Goal: Browse casually: Explore the website without a specific task or goal

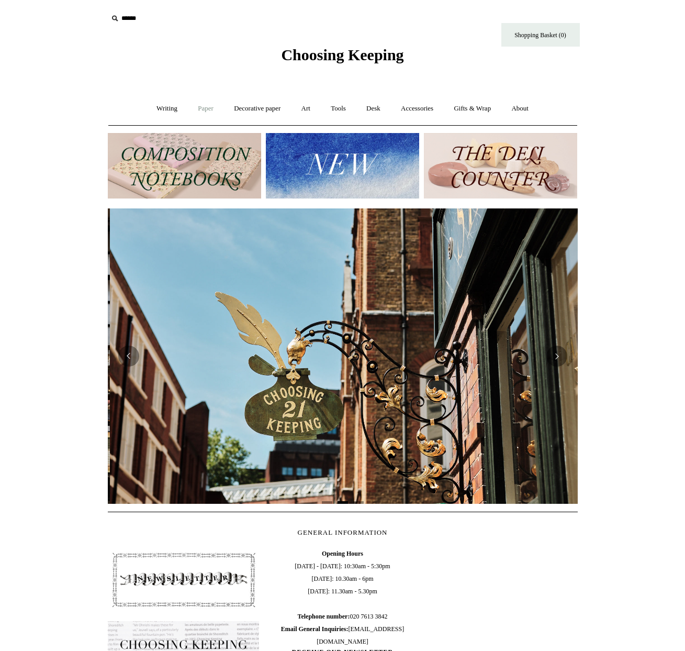
scroll to position [0, 470]
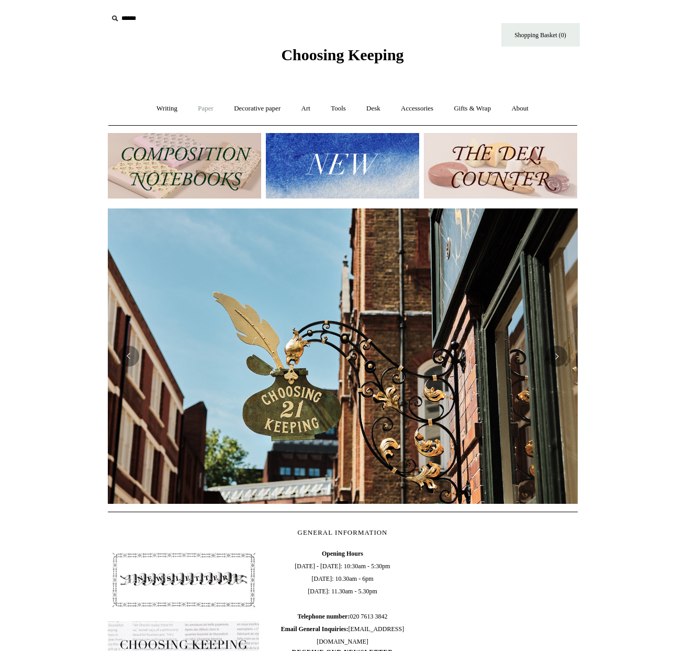
click at [206, 108] on link "Paper +" at bounding box center [206, 109] width 35 height 28
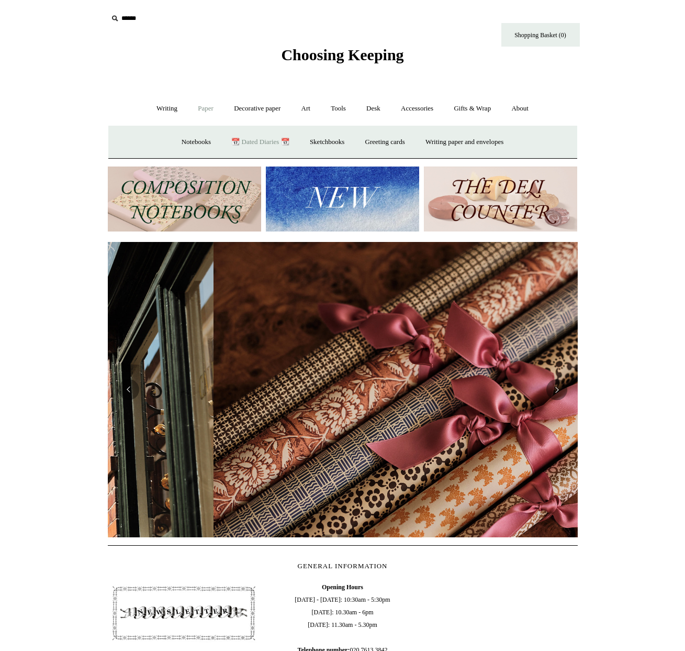
scroll to position [0, 941]
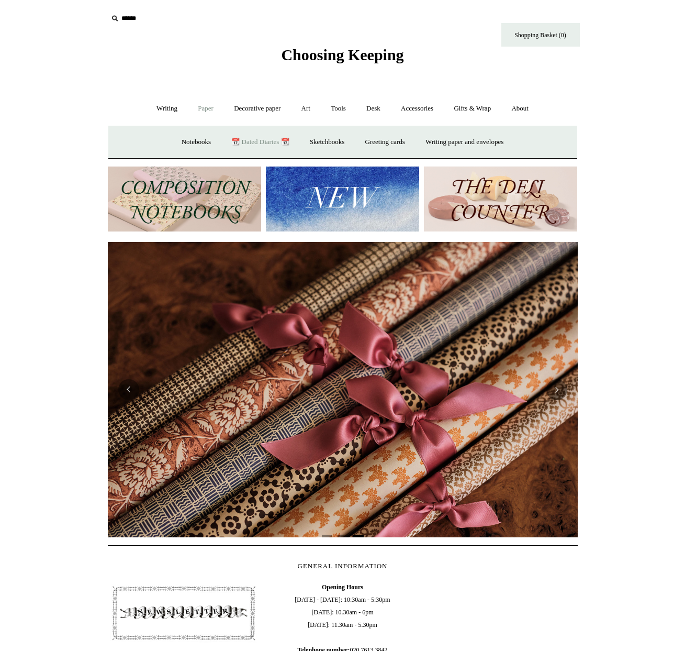
click at [262, 141] on link "📆 Dated Diaries 📆" at bounding box center [260, 142] width 76 height 28
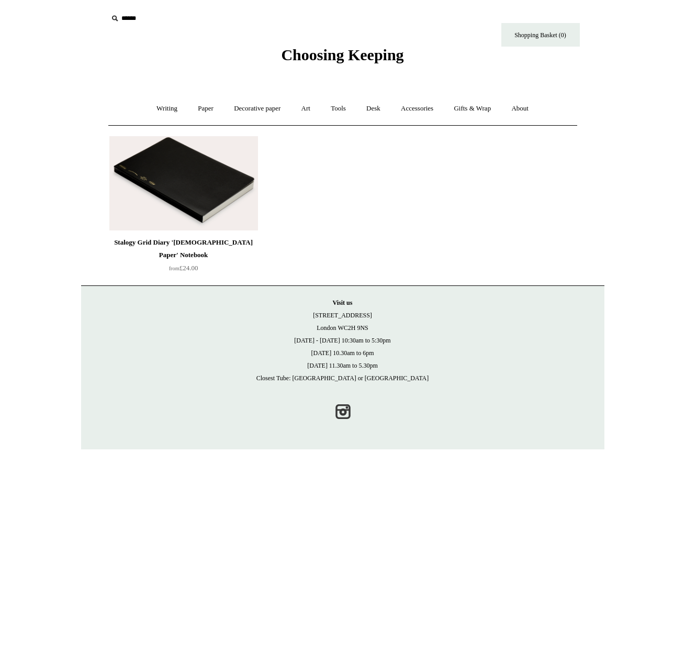
click at [162, 181] on img at bounding box center [183, 183] width 149 height 94
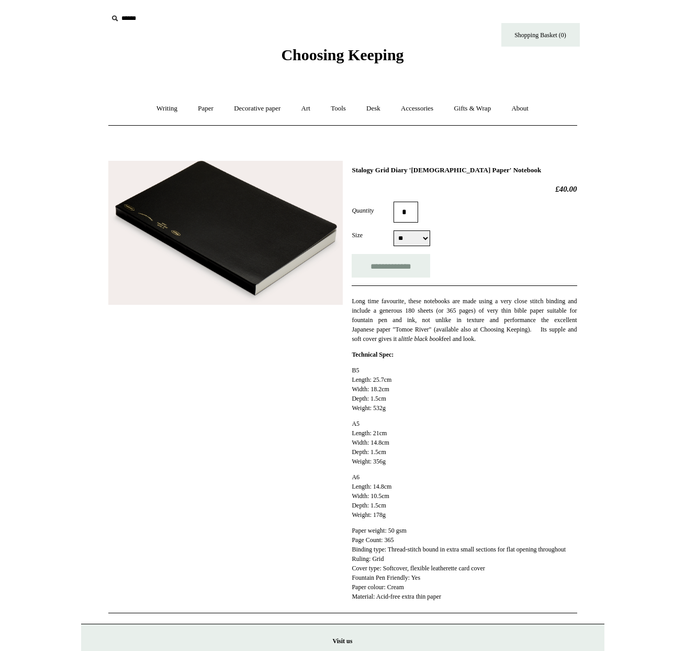
click at [193, 229] on img at bounding box center [225, 233] width 235 height 145
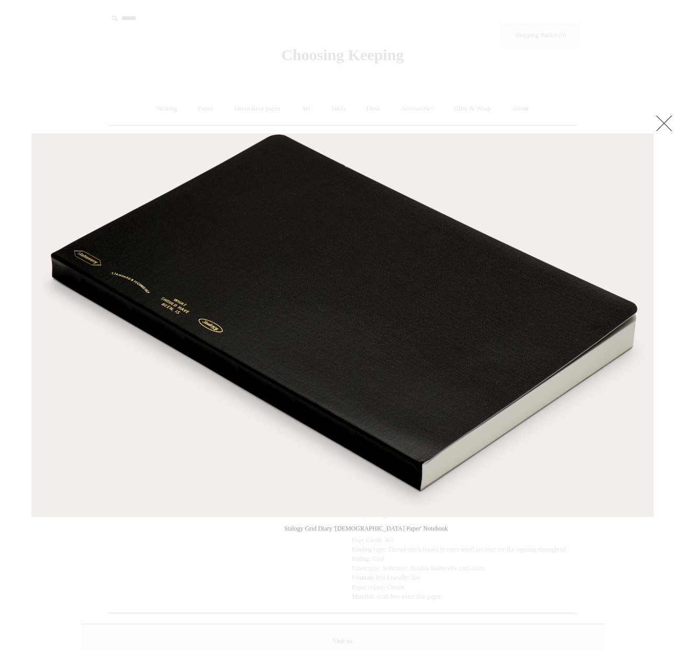
click at [660, 126] on link at bounding box center [664, 123] width 21 height 21
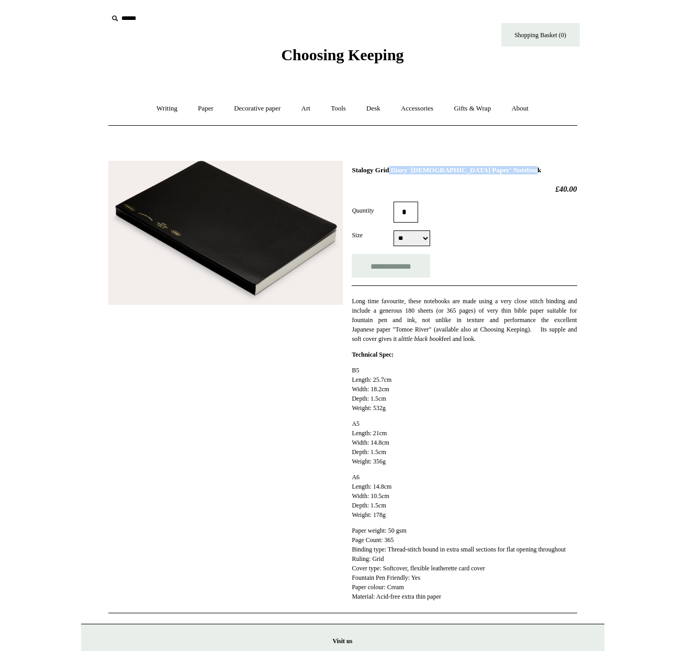
drag, startPoint x: 510, startPoint y: 171, endPoint x: 355, endPoint y: 163, distance: 155.7
click at [355, 163] on div "**********" at bounding box center [342, 383] width 469 height 461
copy h1 "Stalogy Grid Diary 'Bible Paper' Notebook"
click at [462, 211] on div "Quantity *" at bounding box center [464, 212] width 225 height 21
click at [196, 108] on link "Paper +" at bounding box center [206, 109] width 35 height 28
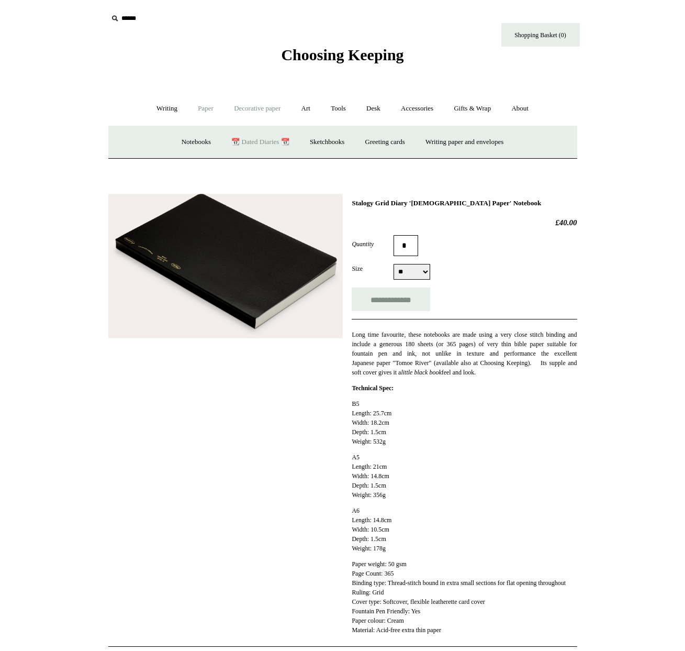
click at [250, 107] on link "Decorative paper +" at bounding box center [257, 109] width 65 height 28
click at [311, 109] on link "Art +" at bounding box center [306, 109] width 28 height 28
click at [401, 143] on link "Colour pencils & Crayons" at bounding box center [379, 142] width 90 height 28
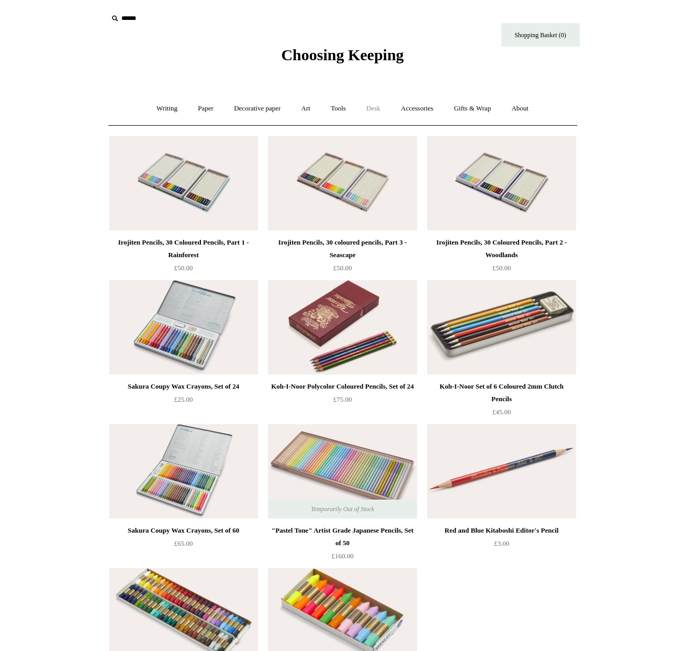
click at [375, 107] on link "Desk +" at bounding box center [373, 109] width 33 height 28
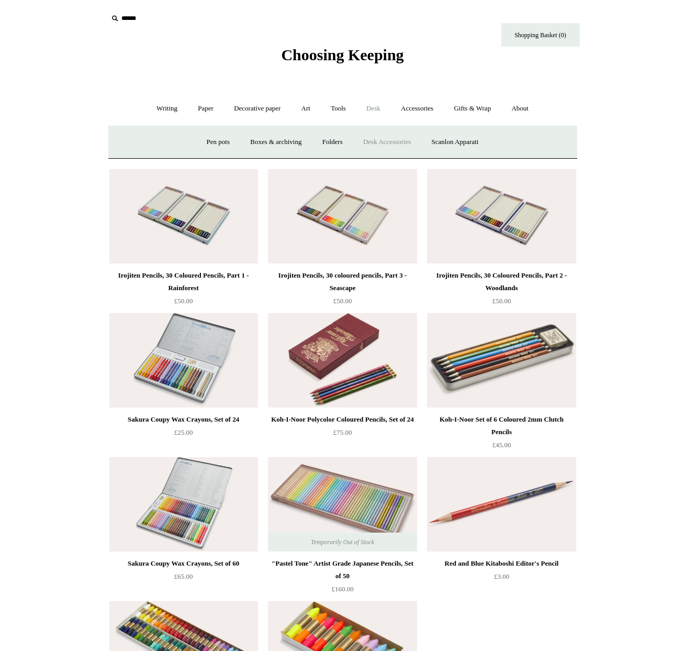
click at [386, 141] on link "Desk Accessories" at bounding box center [387, 142] width 67 height 28
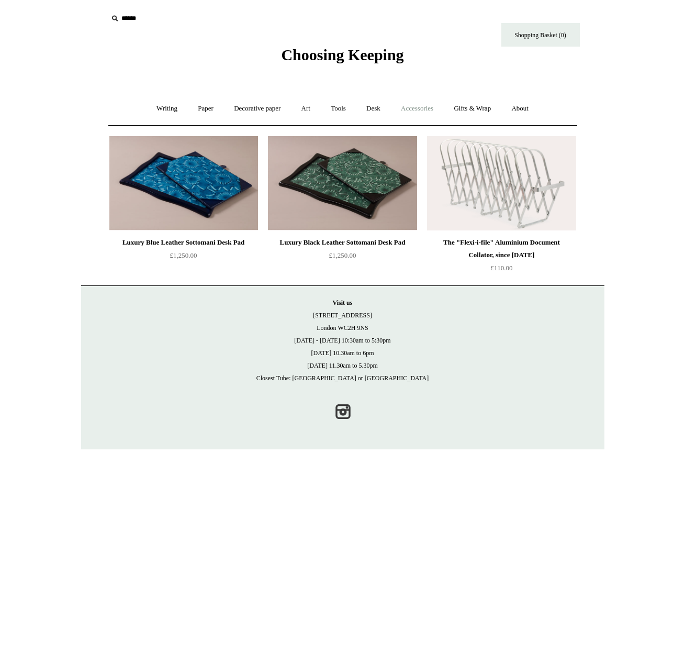
click at [423, 112] on link "Accessories +" at bounding box center [417, 109] width 51 height 28
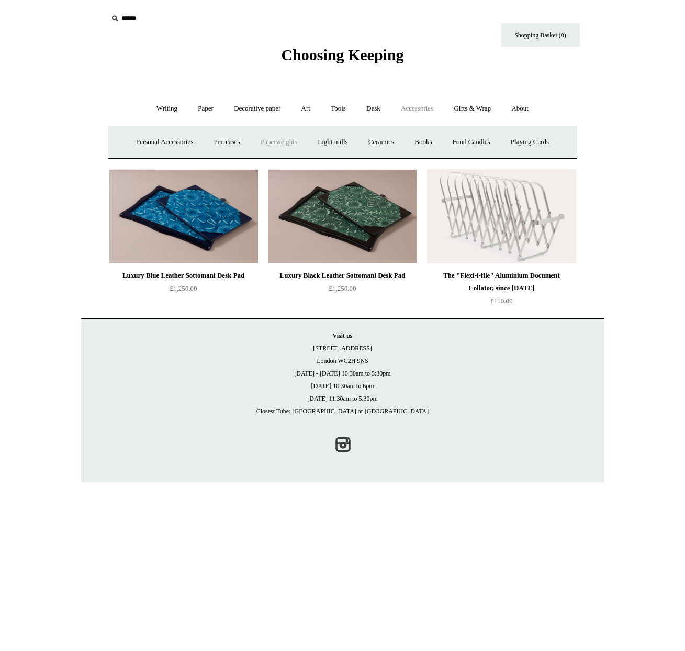
click at [280, 139] on link "Paperweights +" at bounding box center [279, 142] width 56 height 28
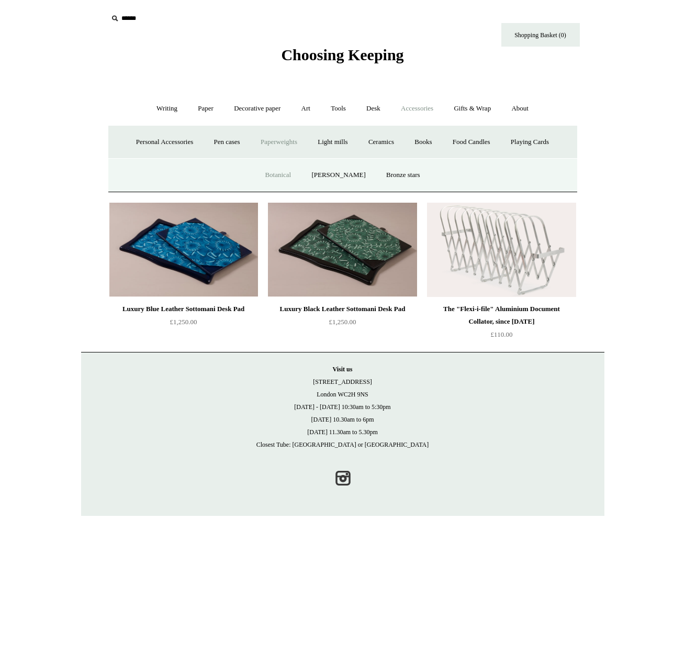
click at [283, 176] on link "Botanical" at bounding box center [278, 175] width 45 height 28
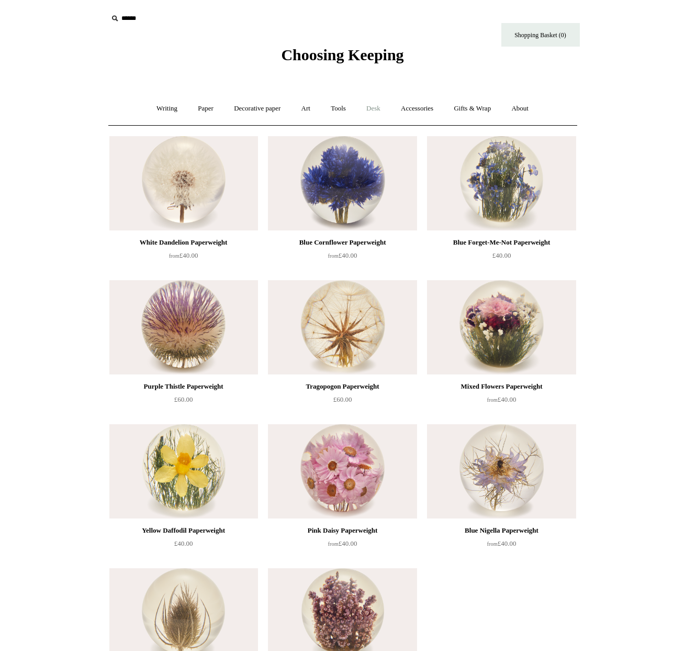
click at [375, 107] on link "Desk +" at bounding box center [373, 109] width 33 height 28
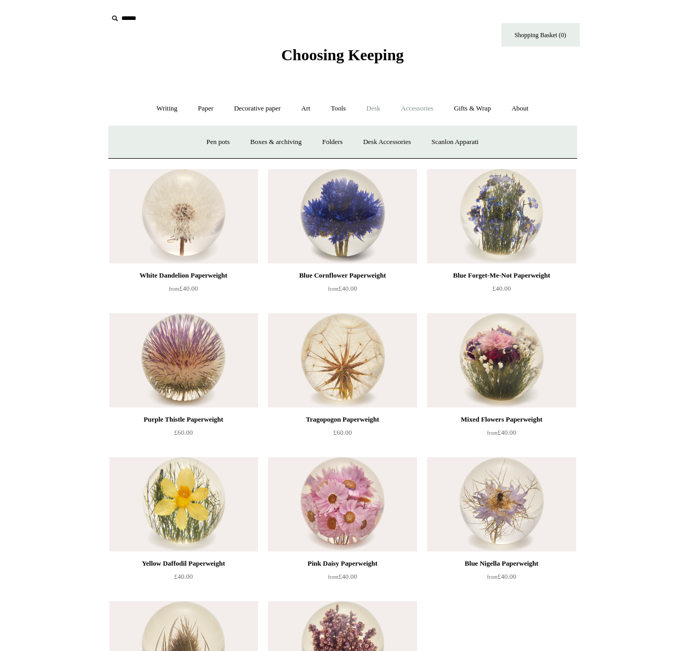
click at [419, 104] on link "Accessories +" at bounding box center [417, 109] width 51 height 28
click at [284, 144] on link "Paperweights +" at bounding box center [279, 142] width 56 height 28
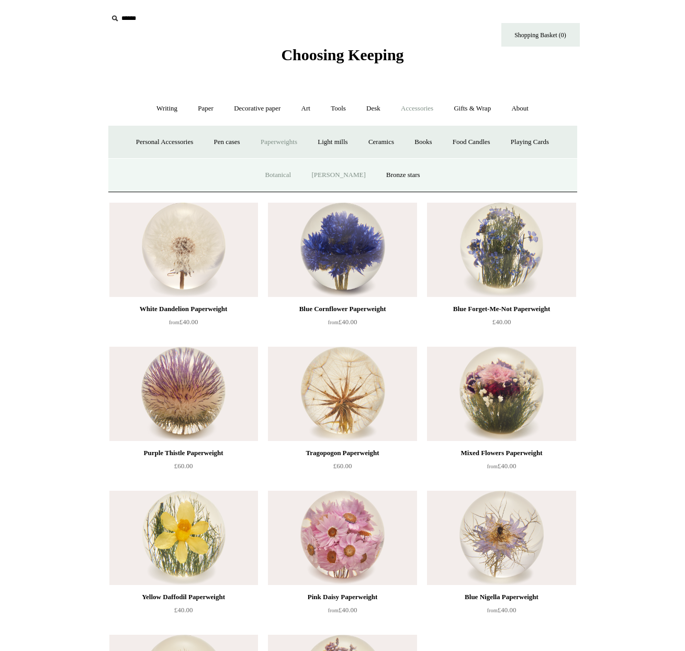
click at [339, 175] on link "[PERSON_NAME]" at bounding box center [338, 175] width 73 height 28
click at [399, 176] on link "Bronze stars" at bounding box center [403, 175] width 53 height 28
click at [339, 169] on link "[PERSON_NAME]" at bounding box center [338, 175] width 73 height 28
click at [277, 172] on link "Botanical" at bounding box center [278, 175] width 45 height 28
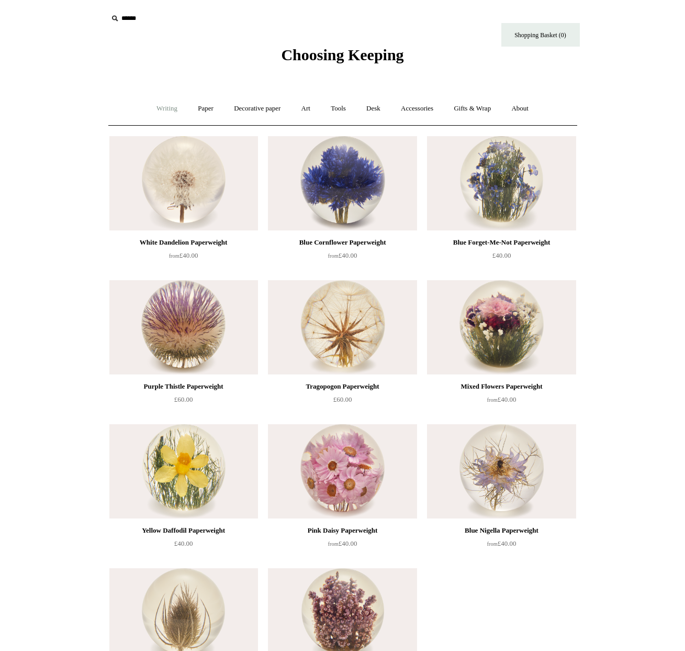
click at [157, 106] on link "Writing +" at bounding box center [167, 109] width 40 height 28
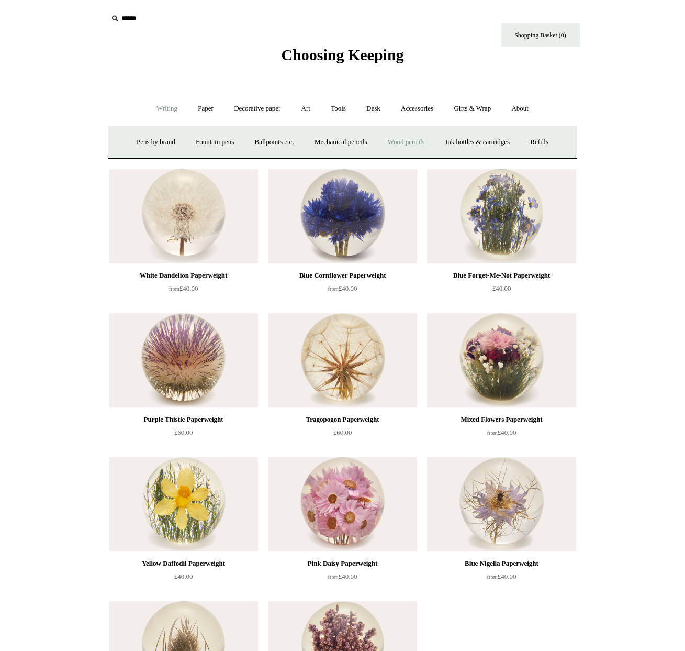
click at [412, 142] on link "Wood pencils +" at bounding box center [407, 142] width 56 height 28
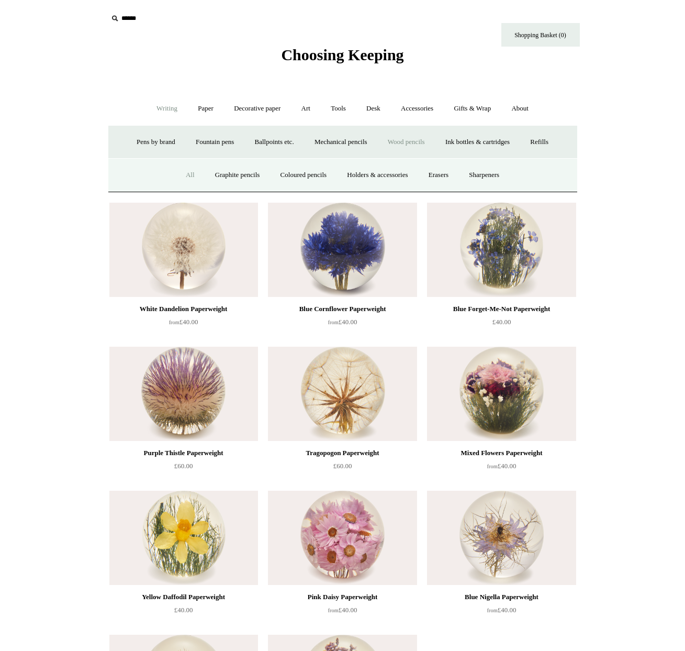
click at [176, 174] on link "All" at bounding box center [190, 175] width 28 height 28
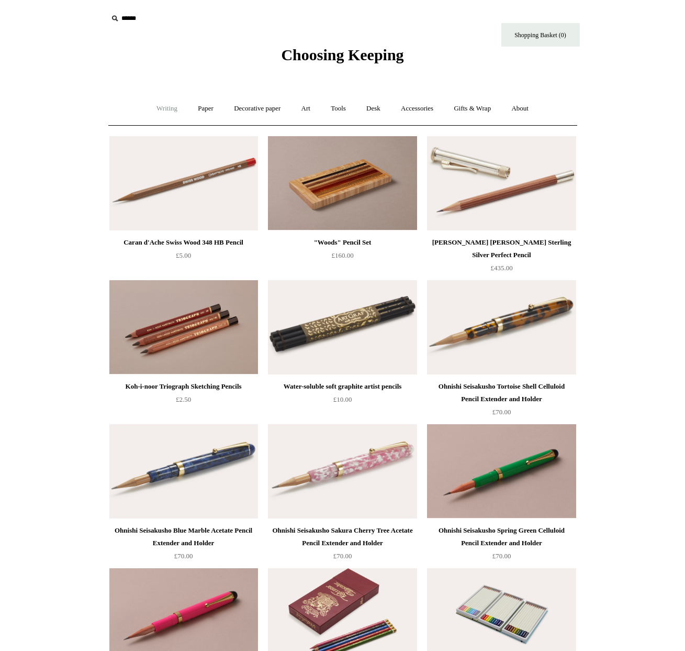
click at [163, 110] on link "Writing +" at bounding box center [167, 109] width 40 height 28
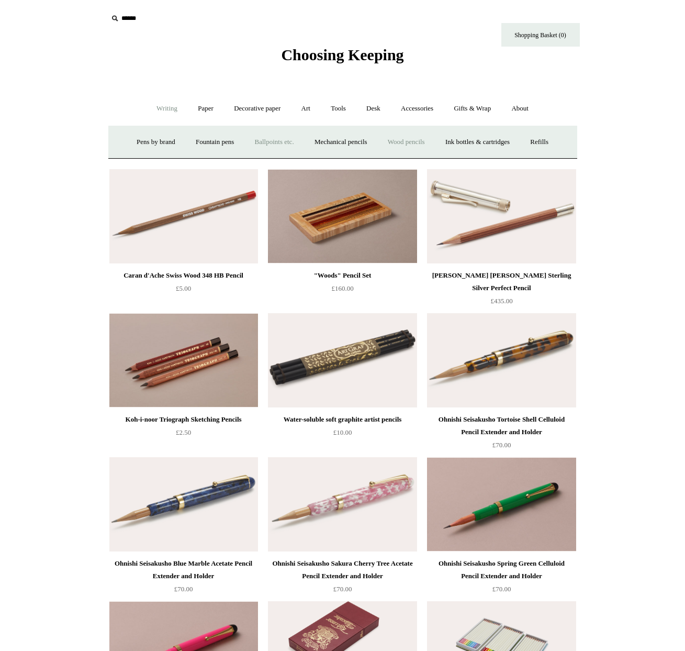
click at [270, 140] on link "Ballpoints etc. +" at bounding box center [275, 142] width 58 height 28
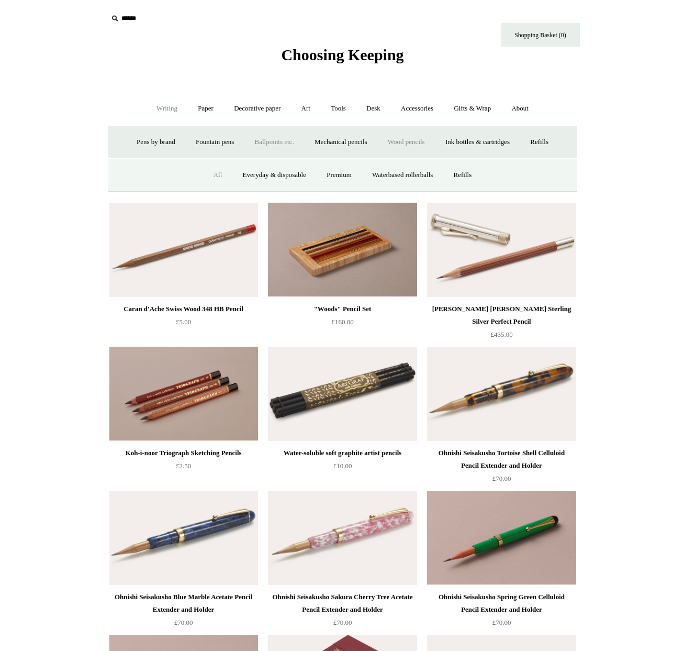
click at [213, 175] on link "All" at bounding box center [218, 175] width 28 height 28
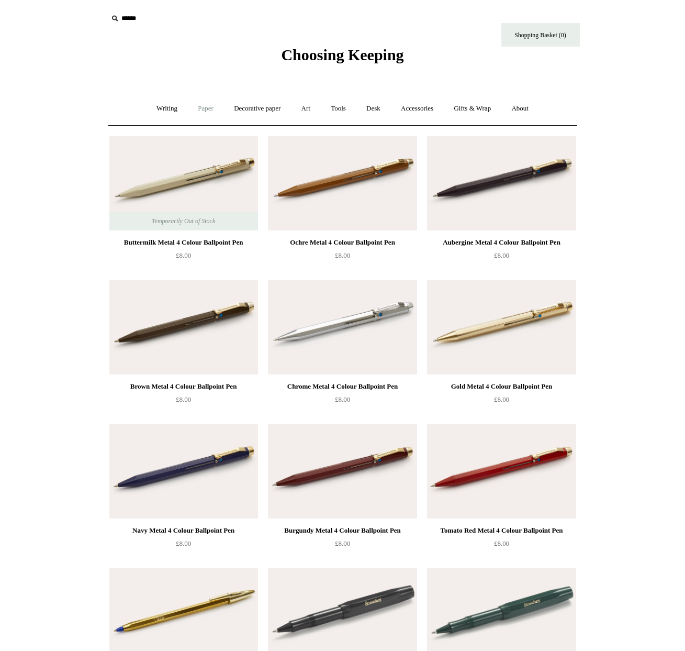
click at [202, 112] on link "Paper +" at bounding box center [206, 109] width 35 height 28
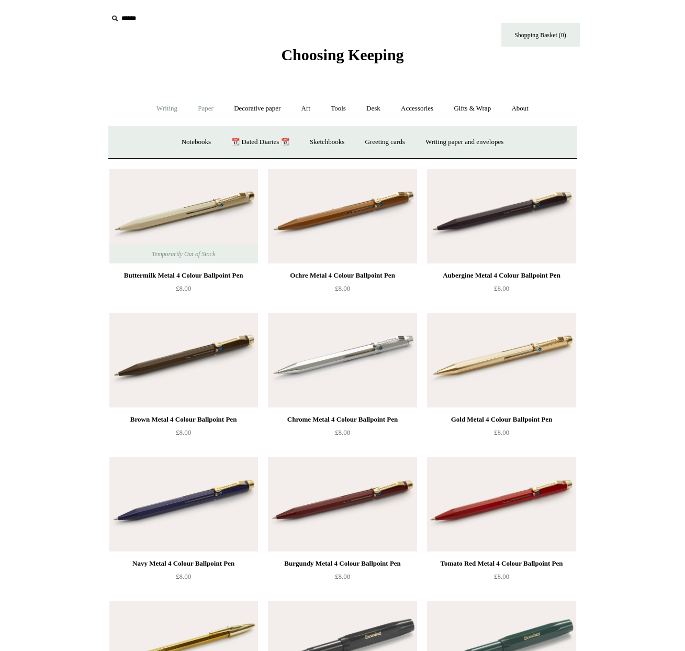
click at [157, 109] on link "Writing +" at bounding box center [167, 109] width 40 height 28
click at [278, 143] on link "Ballpoints etc. +" at bounding box center [275, 142] width 58 height 28
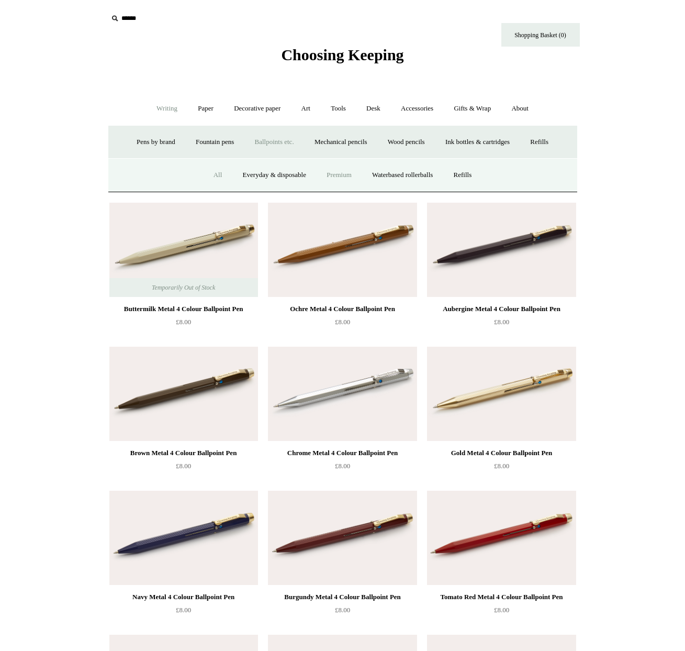
click at [339, 174] on link "Premium" at bounding box center [339, 175] width 44 height 28
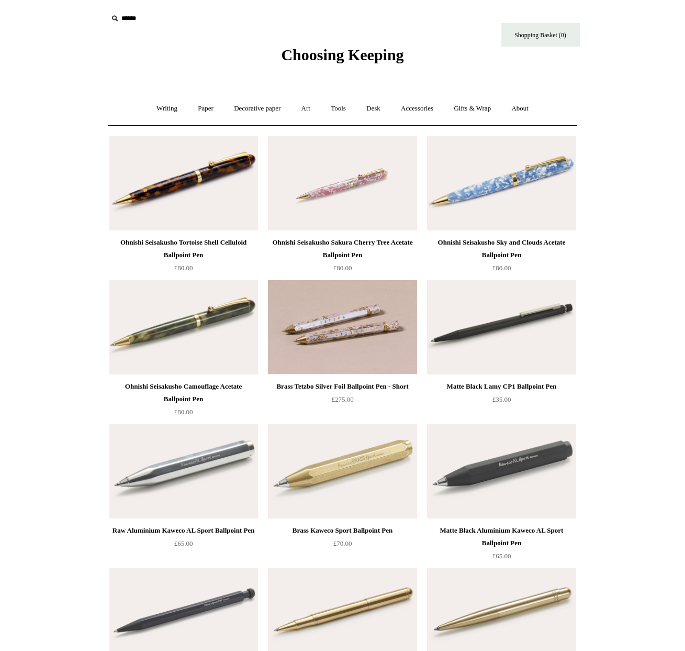
click at [167, 178] on img at bounding box center [183, 183] width 149 height 94
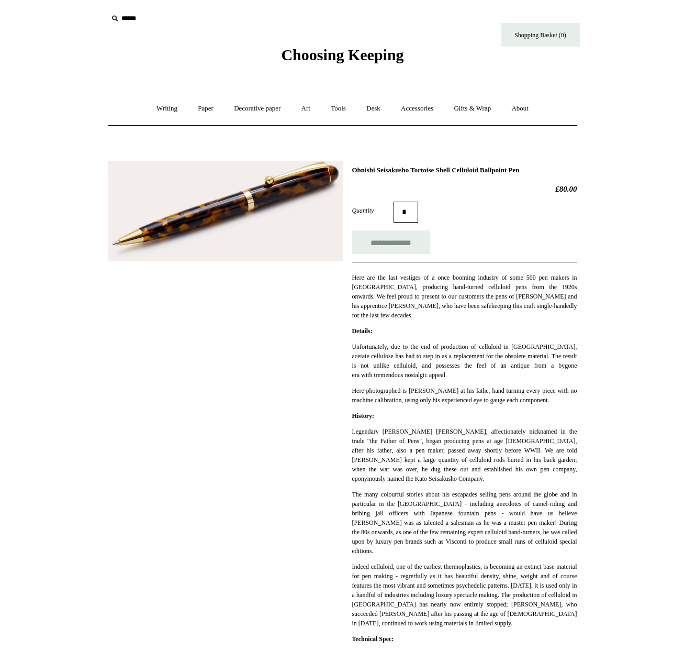
click at [202, 220] on img at bounding box center [225, 211] width 235 height 101
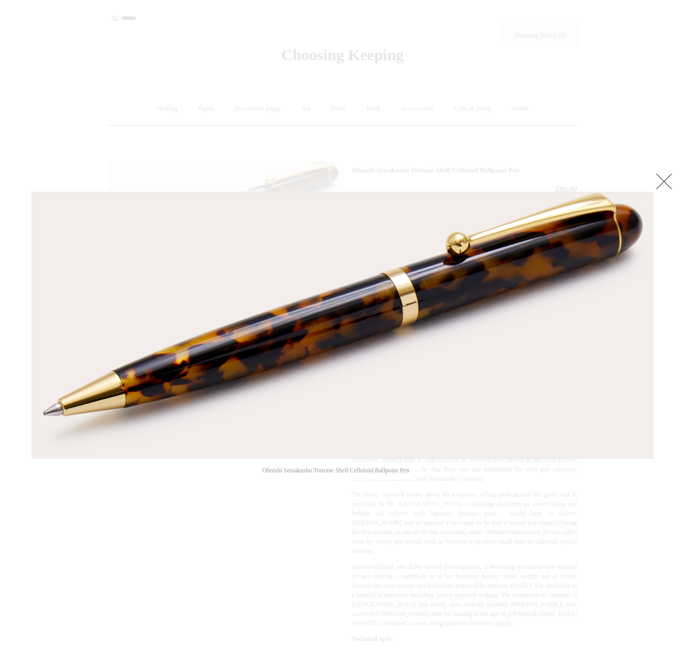
click at [656, 180] on link at bounding box center [664, 181] width 21 height 21
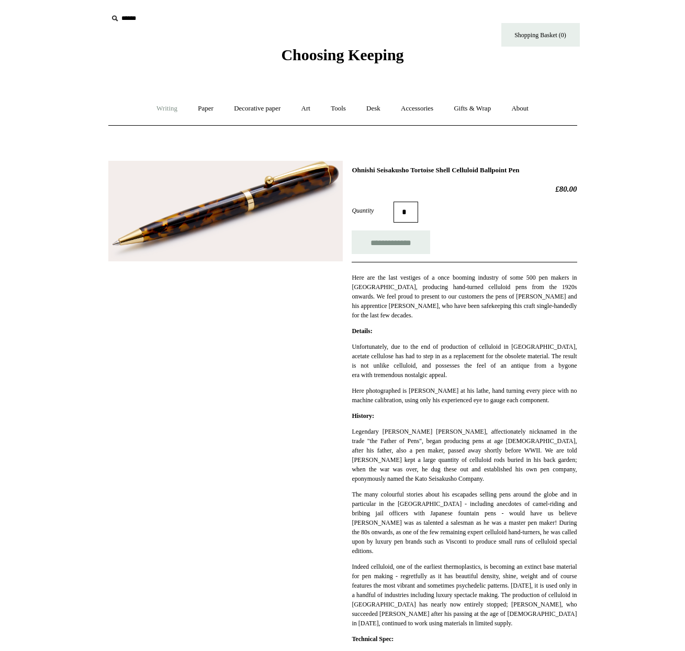
click at [158, 108] on link "Writing +" at bounding box center [167, 109] width 40 height 28
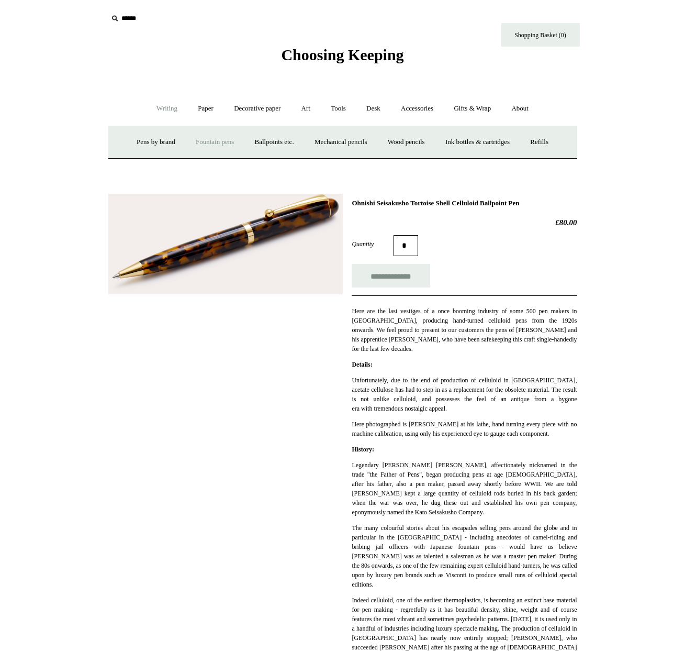
click at [197, 143] on link "Fountain pens +" at bounding box center [214, 142] width 57 height 28
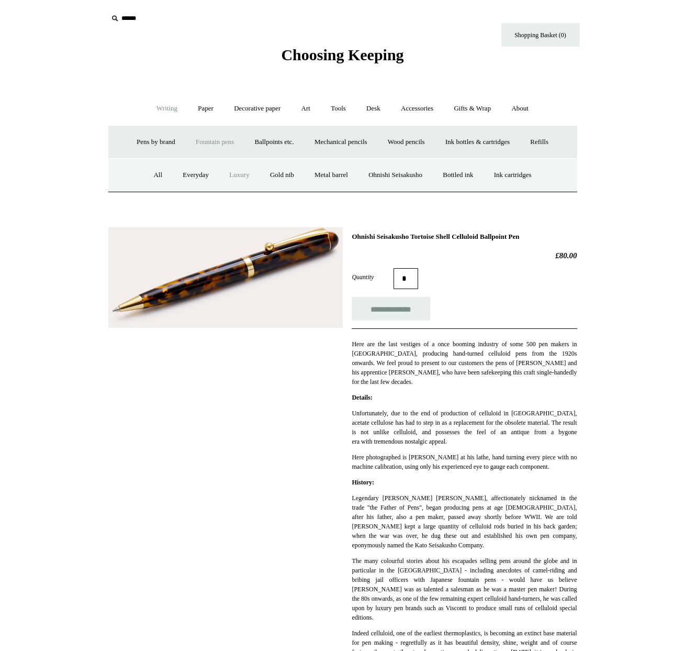
click at [232, 174] on link "Luxury" at bounding box center [239, 175] width 39 height 28
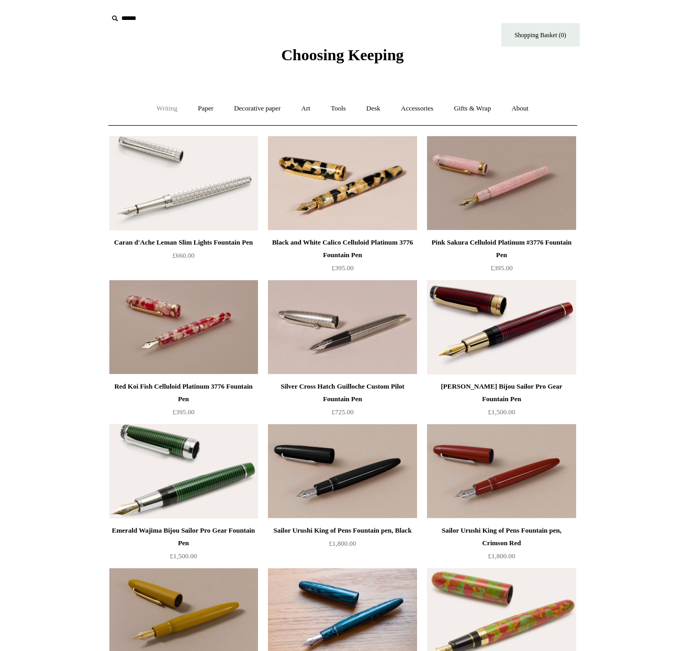
click at [156, 105] on link "Writing +" at bounding box center [167, 109] width 40 height 28
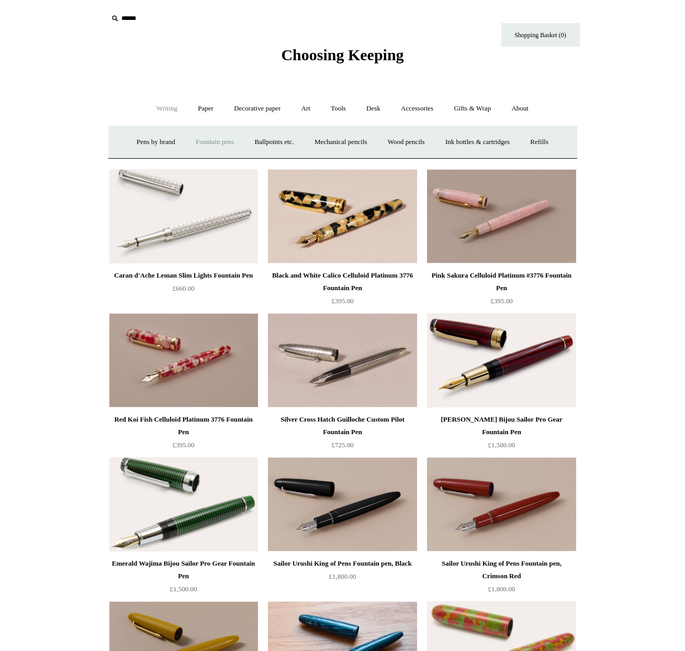
click at [205, 138] on link "Fountain pens +" at bounding box center [214, 142] width 57 height 28
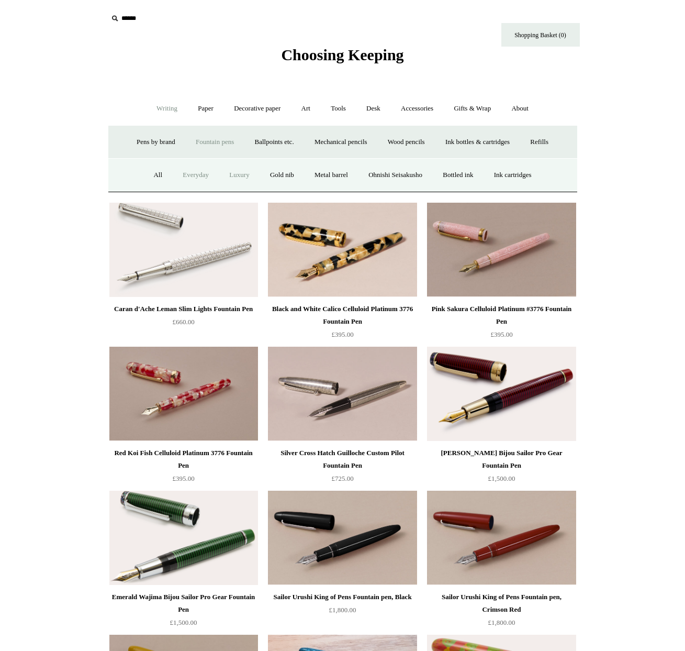
click at [186, 175] on link "Everyday" at bounding box center [195, 175] width 45 height 28
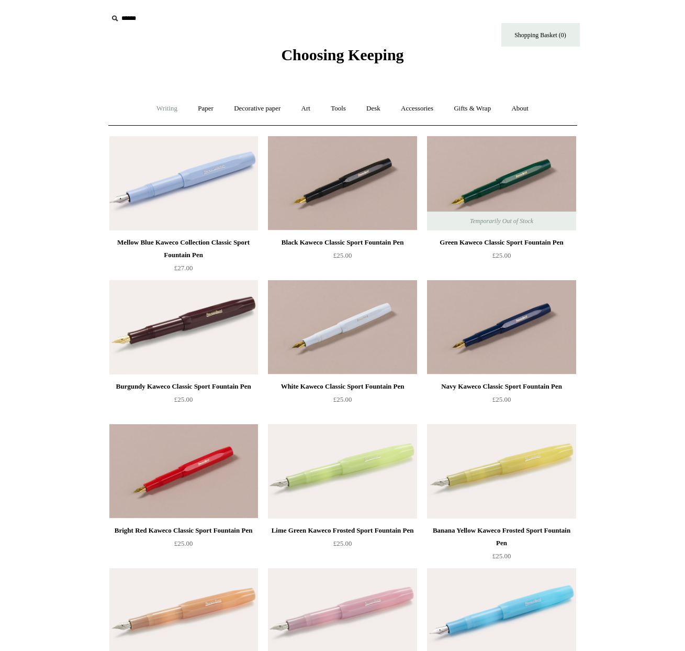
click at [164, 112] on link "Writing +" at bounding box center [167, 109] width 40 height 28
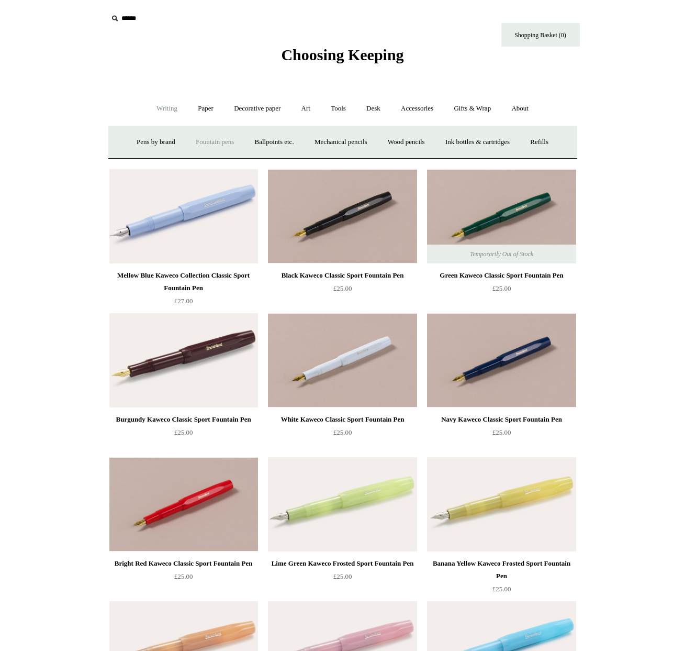
click at [214, 145] on link "Fountain pens +" at bounding box center [214, 142] width 57 height 28
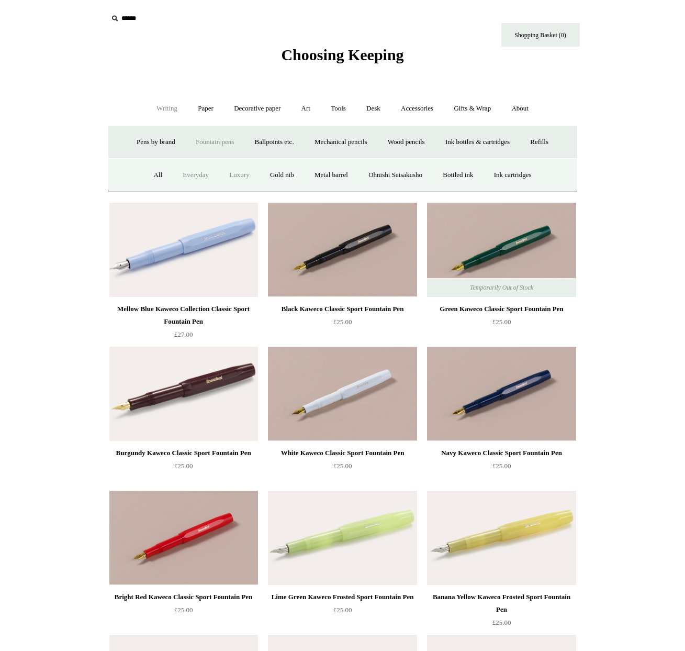
click at [226, 172] on link "Luxury" at bounding box center [239, 175] width 39 height 28
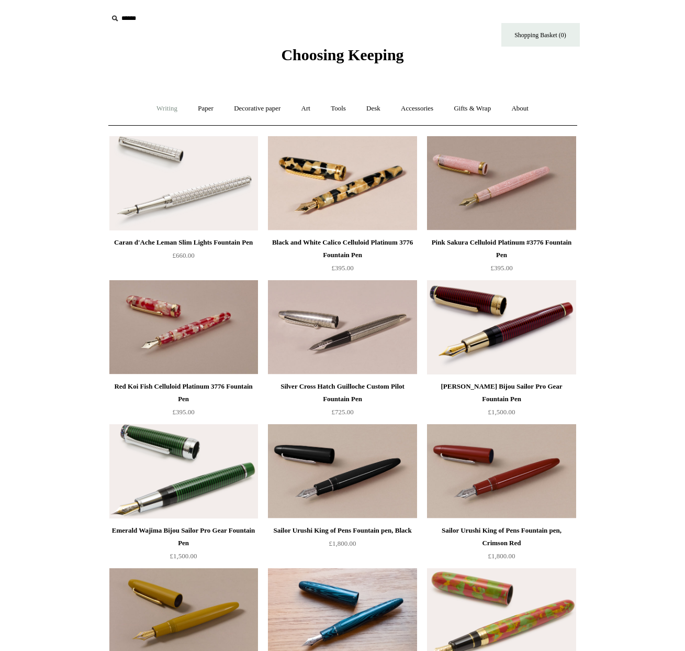
click at [157, 107] on link "Writing +" at bounding box center [167, 109] width 40 height 28
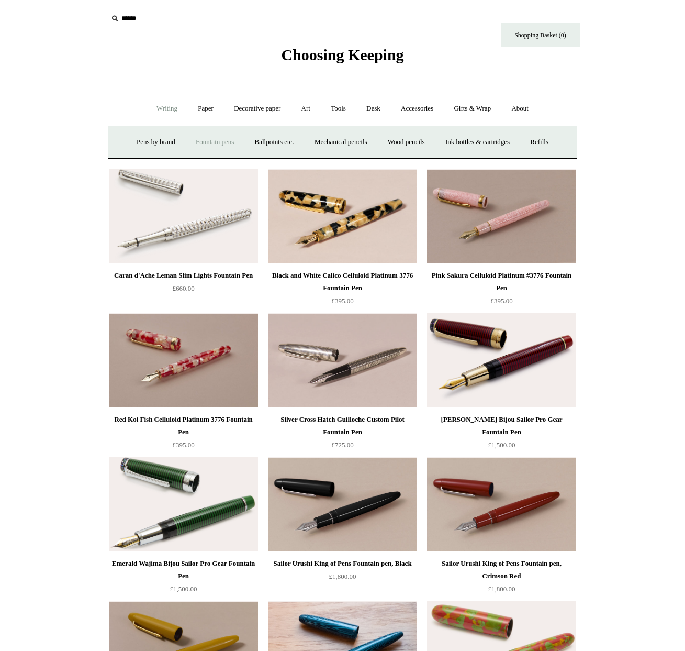
click at [212, 141] on link "Fountain pens +" at bounding box center [214, 142] width 57 height 28
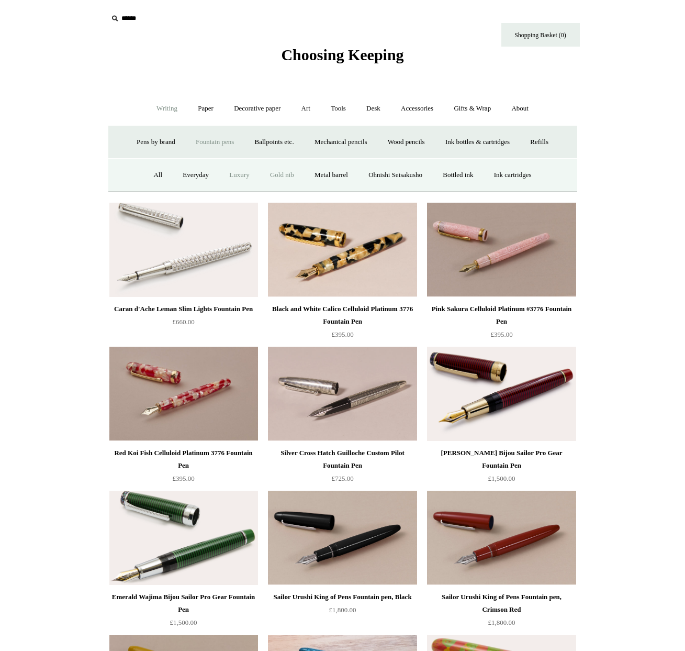
click at [278, 174] on link "Gold nib" at bounding box center [282, 175] width 43 height 28
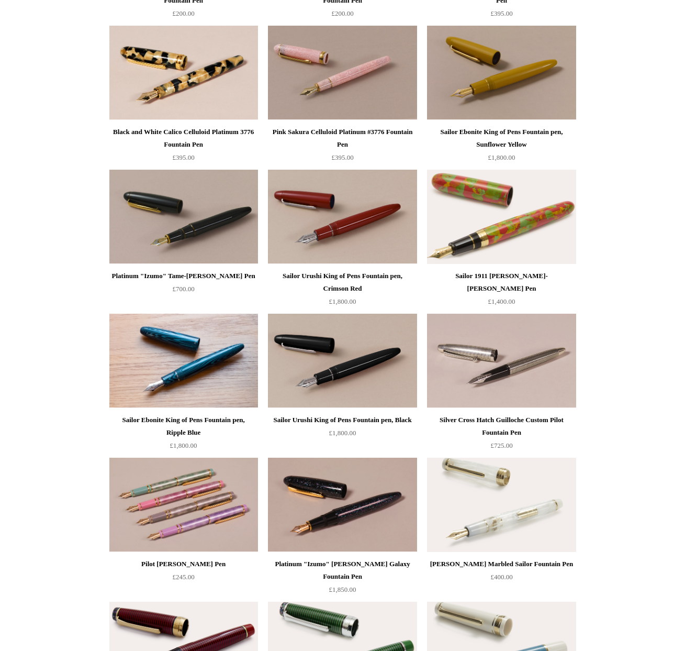
scroll to position [1182, 0]
